Goal: Information Seeking & Learning: Understand process/instructions

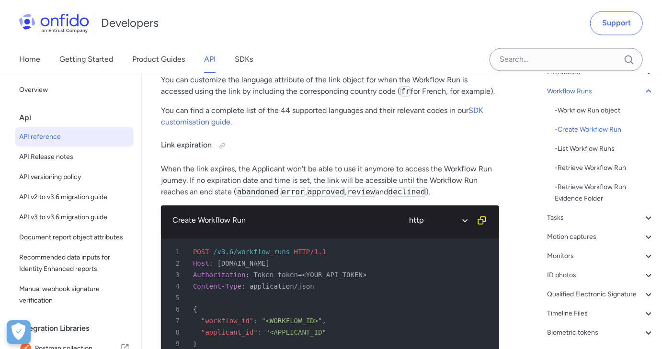
scroll to position [36, 0]
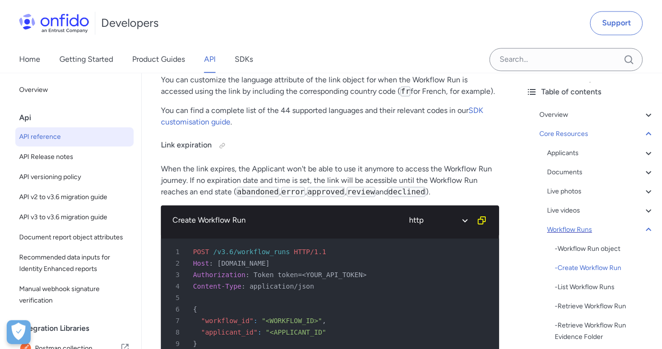
click at [331, 226] on div "Workflow Runs" at bounding box center [600, 229] width 107 height 11
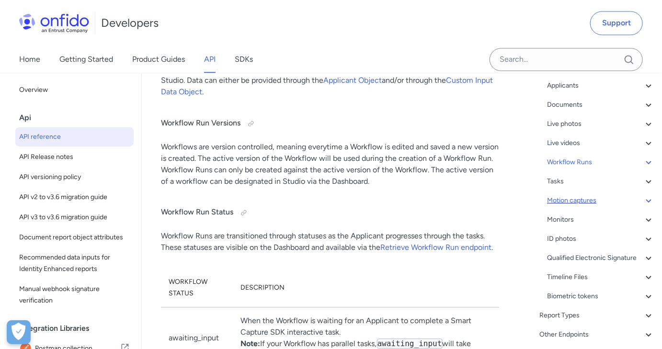
scroll to position [139, 0]
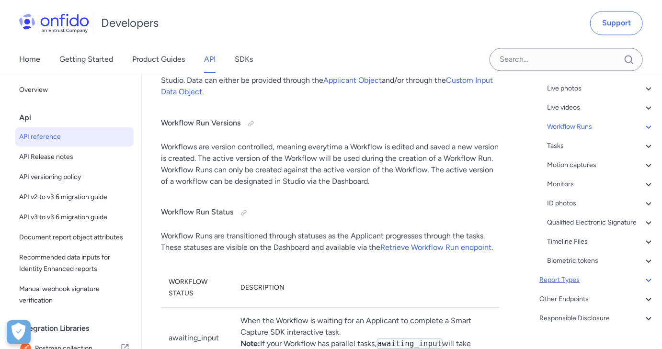
click at [331, 283] on div "Report Types" at bounding box center [596, 279] width 115 height 11
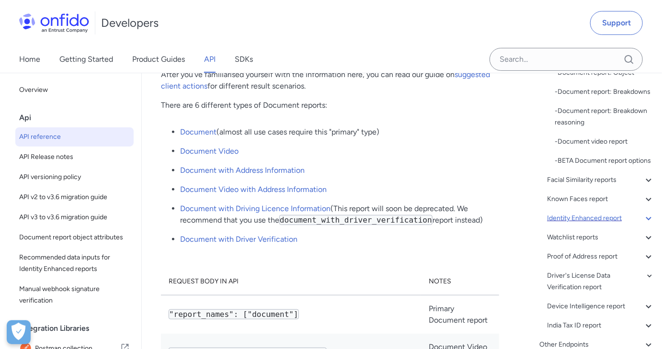
scroll to position [271, 0]
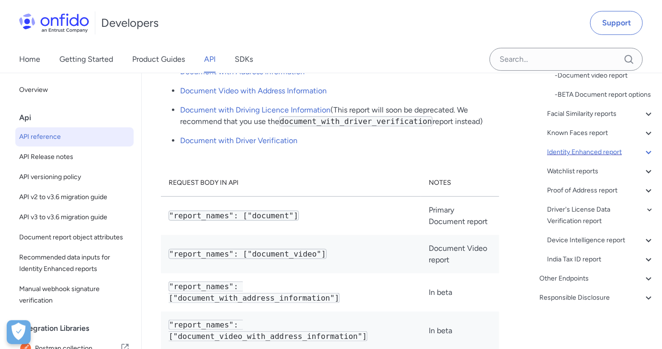
click at [331, 282] on div "Other Endpoints" at bounding box center [596, 278] width 115 height 11
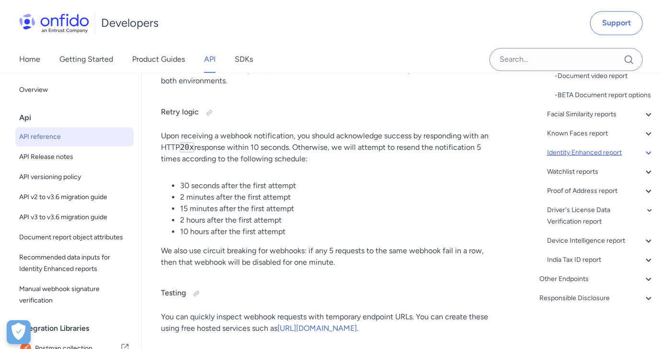
scroll to position [152, 0]
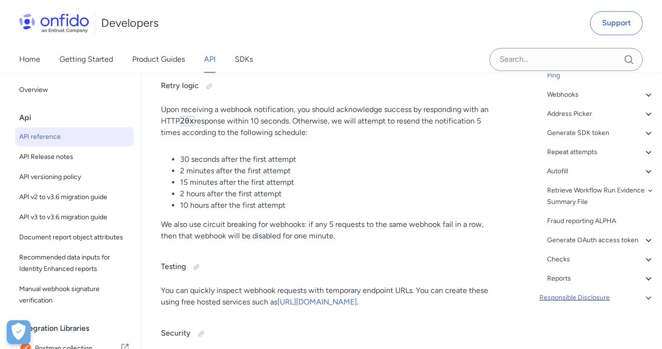
click at [331, 300] on div "Responsible Disclosure" at bounding box center [596, 297] width 115 height 11
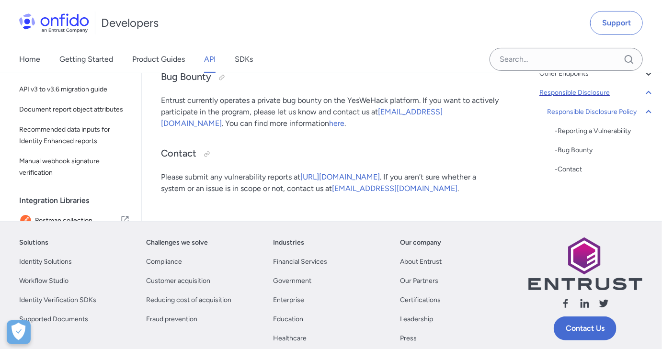
scroll to position [7, 0]
click at [331, 183] on div "Overview Get started (API v3.6) Request, response format Token authentication -…" at bounding box center [590, 95] width 128 height 176
click at [331, 42] on div "Core Resources" at bounding box center [596, 35] width 115 height 11
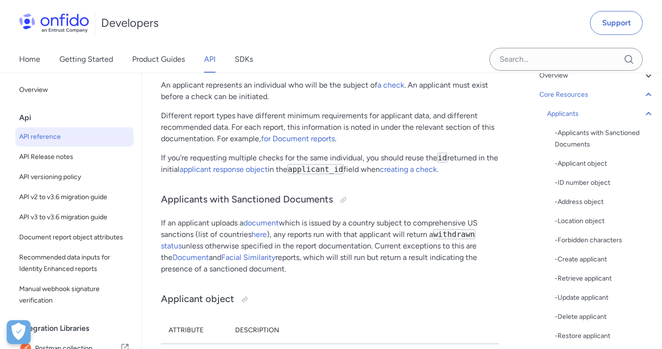
scroll to position [108, 0]
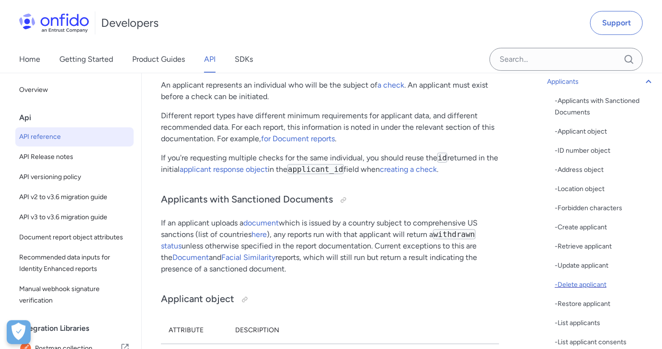
click at [331, 285] on div "- Delete applicant" at bounding box center [604, 284] width 100 height 11
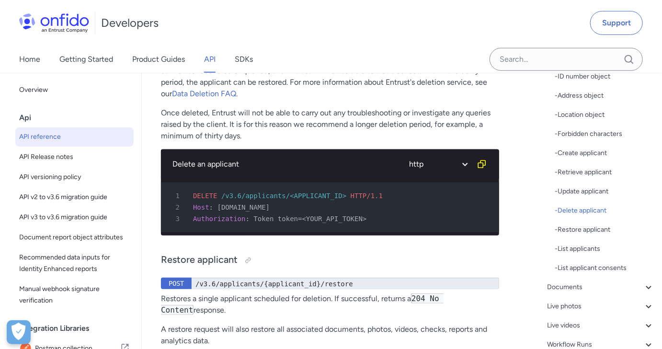
scroll to position [16782, 0]
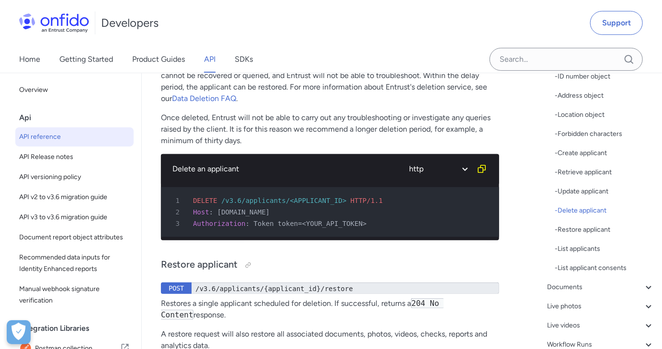
click at [331, 15] on code "204 No Content" at bounding box center [361, 10] width 66 height 10
drag, startPoint x: 335, startPoint y: 112, endPoint x: 375, endPoint y: 111, distance: 40.7
click at [331, 15] on code "204 No Content" at bounding box center [361, 10] width 66 height 10
copy code "204 No Content"
click at [331, 117] on div "Delete applicant DELETE /v3.6/applicants/{applicant_id} Deletes a single applic…" at bounding box center [330, 54] width 338 height 199
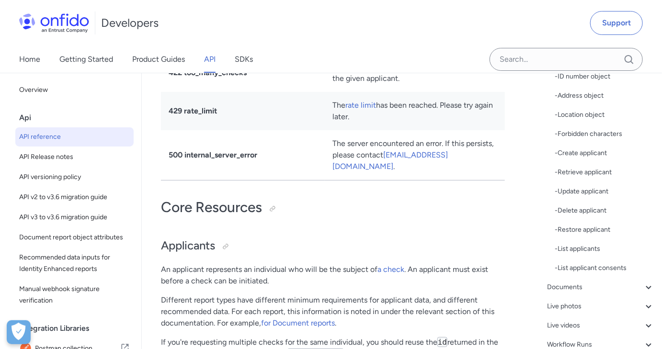
scroll to position [0, 0]
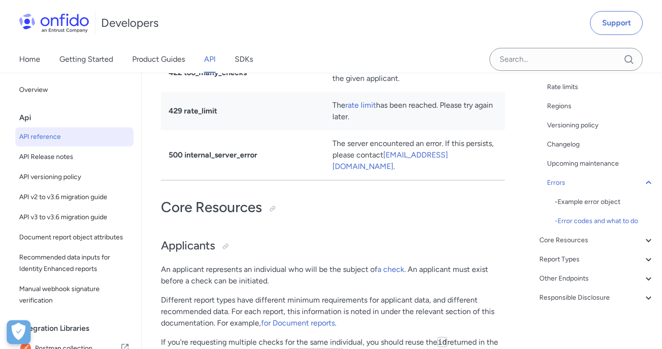
click at [331, 130] on td "The rate limit has been reached. Please try again later." at bounding box center [415, 111] width 180 height 38
drag, startPoint x: 370, startPoint y: 210, endPoint x: 355, endPoint y: 204, distance: 16.4
click at [331, 130] on td "The rate limit has been reached. Please try again later." at bounding box center [415, 111] width 180 height 38
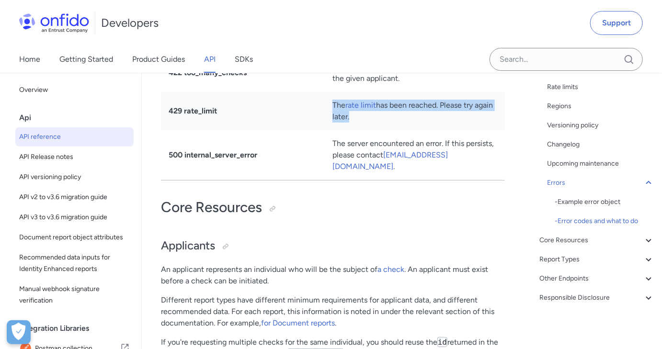
drag, startPoint x: 355, startPoint y: 204, endPoint x: 340, endPoint y: 197, distance: 16.1
click at [331, 130] on td "The rate limit has been reached. Please try again later." at bounding box center [415, 111] width 180 height 38
drag, startPoint x: 340, startPoint y: 197, endPoint x: 345, endPoint y: 203, distance: 7.8
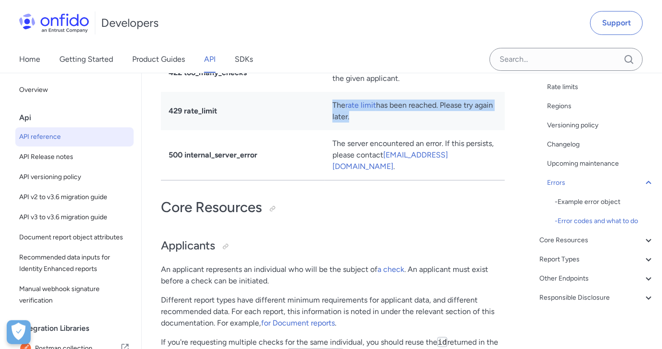
click at [331, 130] on td "The rate limit has been reached. Please try again later." at bounding box center [415, 111] width 180 height 38
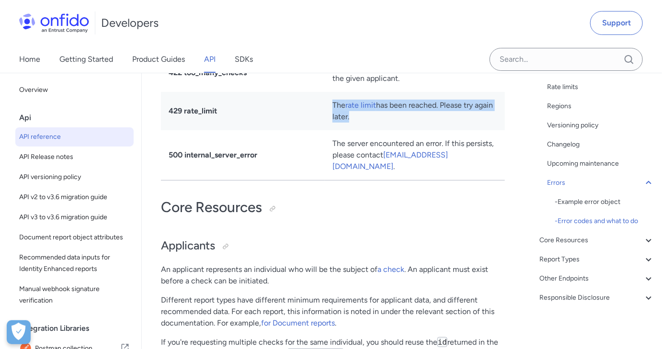
drag, startPoint x: 339, startPoint y: 195, endPoint x: 361, endPoint y: 209, distance: 25.9
click at [331, 130] on td "The rate limit has been reached. Please try again later." at bounding box center [415, 111] width 180 height 38
click at [331, 110] on link "rate limit" at bounding box center [360, 105] width 31 height 9
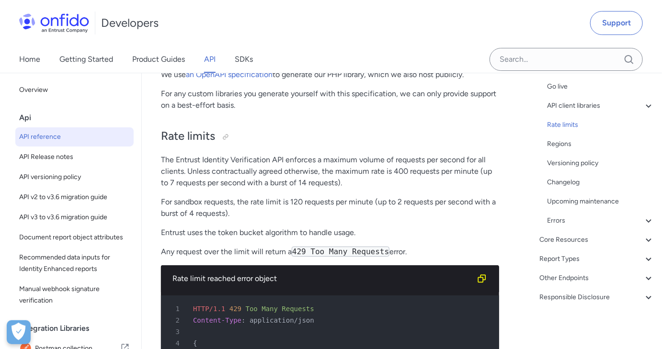
scroll to position [179, 0]
click at [331, 154] on p "The Entrust Identity Verification API enforces a maximum volume of requests per…" at bounding box center [330, 171] width 338 height 34
drag, startPoint x: 395, startPoint y: 147, endPoint x: 432, endPoint y: 148, distance: 37.4
click at [331, 154] on p "The Entrust Identity Verification API enforces a maximum volume of requests per…" at bounding box center [330, 171] width 338 height 34
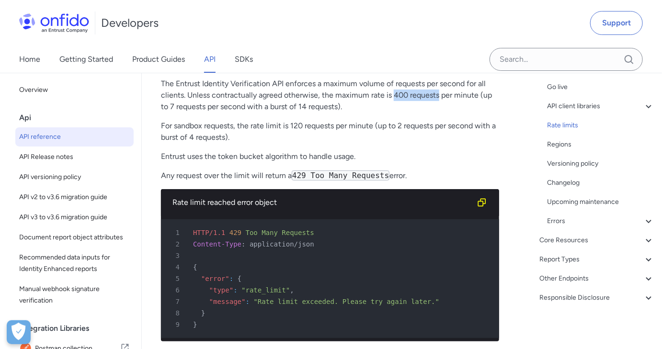
scroll to position [8246, 0]
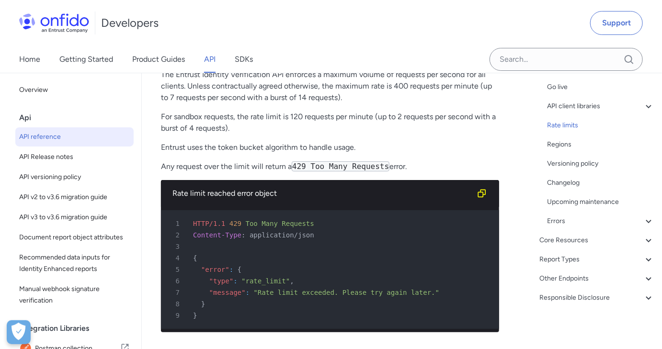
click at [300, 161] on code "429 Too Many Requests" at bounding box center [341, 166] width 98 height 10
drag, startPoint x: 300, startPoint y: 140, endPoint x: 361, endPoint y: 140, distance: 60.3
click at [331, 161] on code "429 Too Many Requests" at bounding box center [341, 166] width 98 height 10
drag, startPoint x: 361, startPoint y: 140, endPoint x: 303, endPoint y: 142, distance: 58.0
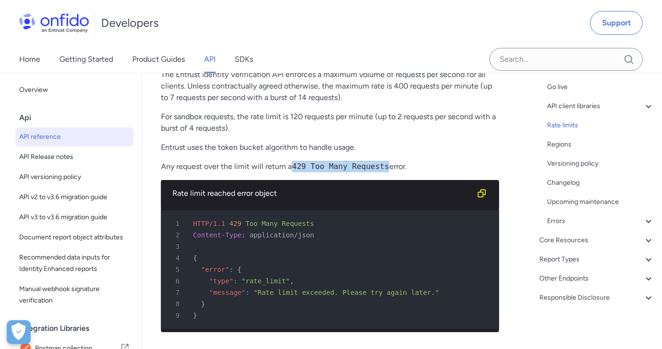
click at [303, 161] on code "429 Too Many Requests" at bounding box center [341, 166] width 98 height 10
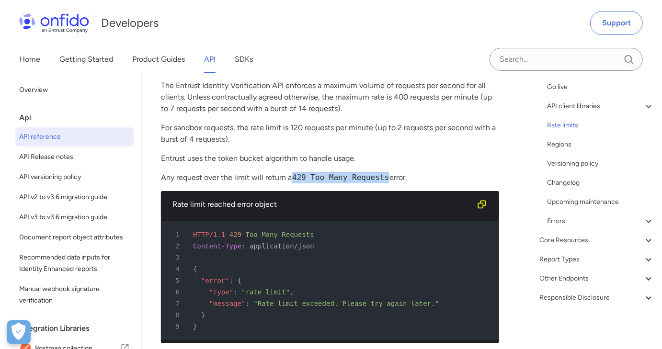
scroll to position [8230, 0]
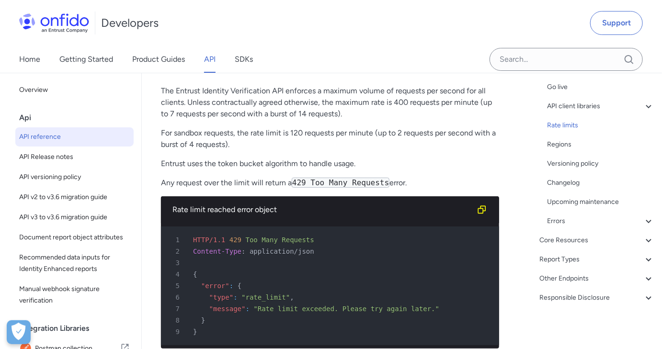
click at [250, 236] on span "Too Many Requests" at bounding box center [280, 240] width 68 height 8
drag, startPoint x: 250, startPoint y: 215, endPoint x: 303, endPoint y: 216, distance: 52.7
click at [303, 236] on span "Too Many Requests" at bounding box center [280, 240] width 68 height 8
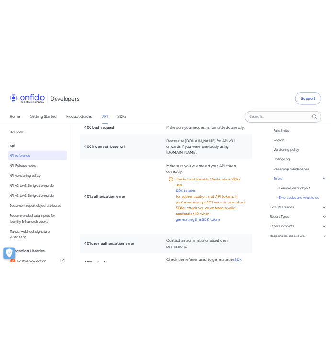
scroll to position [10350, 0]
